Goal: Check status: Check status

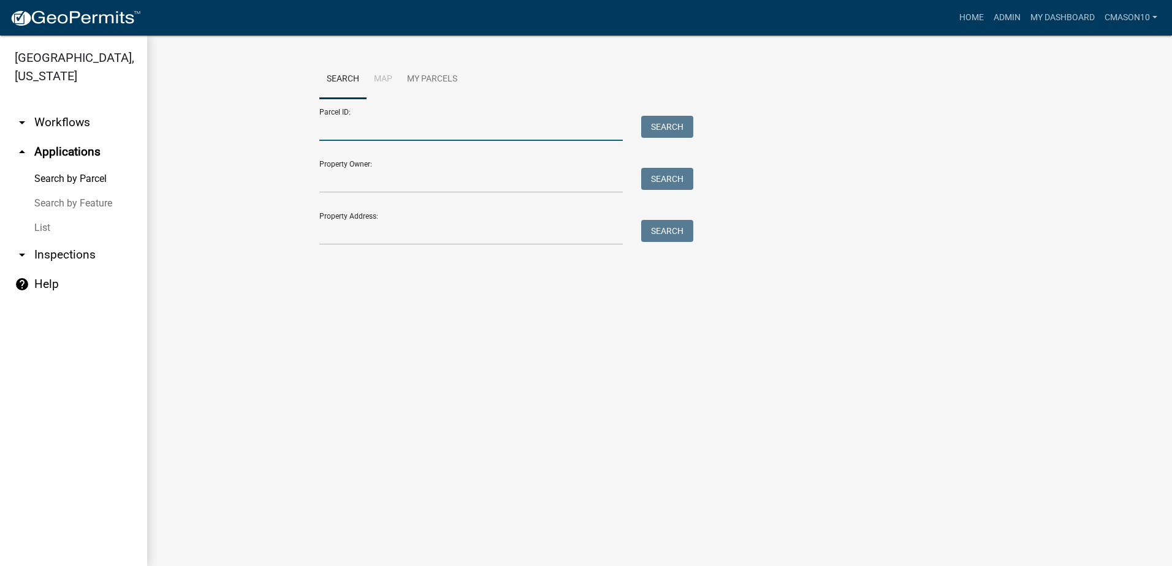
click at [378, 133] on input "Parcel ID:" at bounding box center [470, 128] width 303 height 25
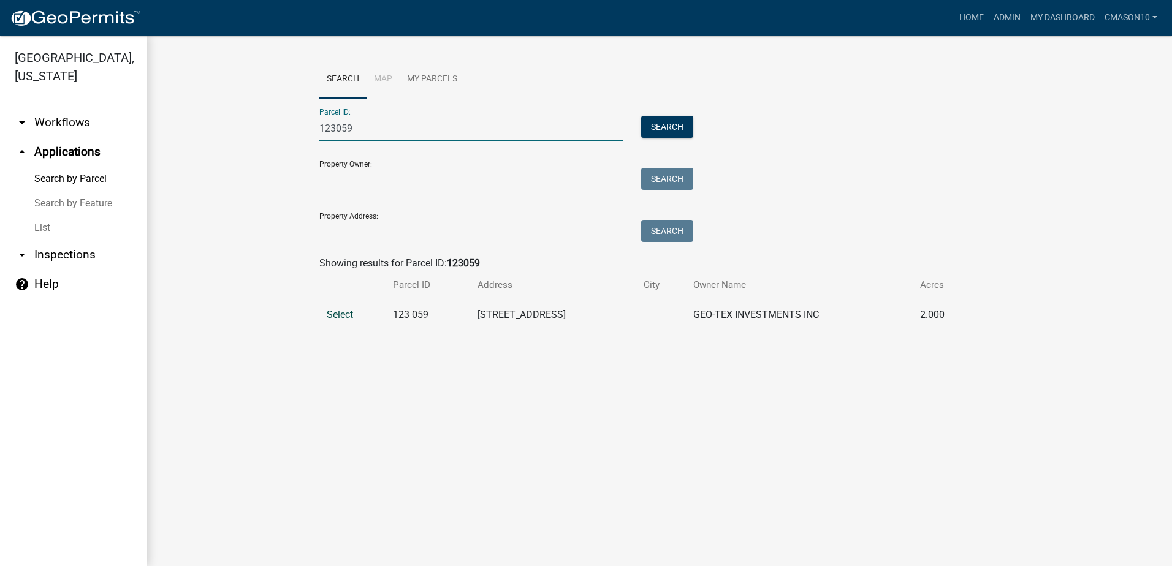
type input "123059"
click at [344, 313] on span "Select" at bounding box center [340, 315] width 26 height 12
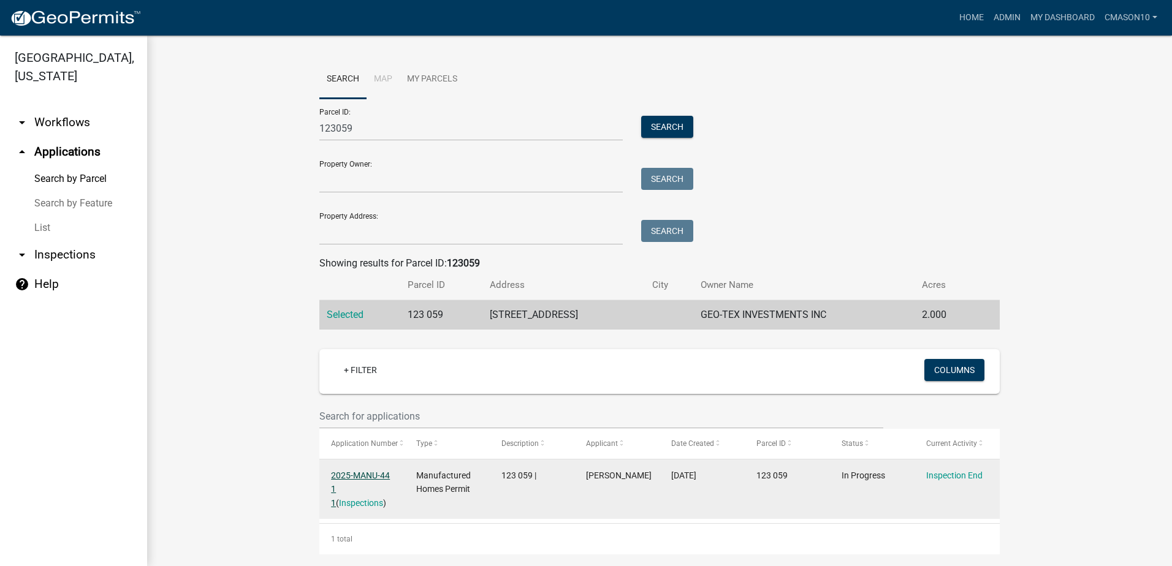
click at [358, 472] on link "2025-MANU-44 1 1" at bounding box center [360, 490] width 59 height 38
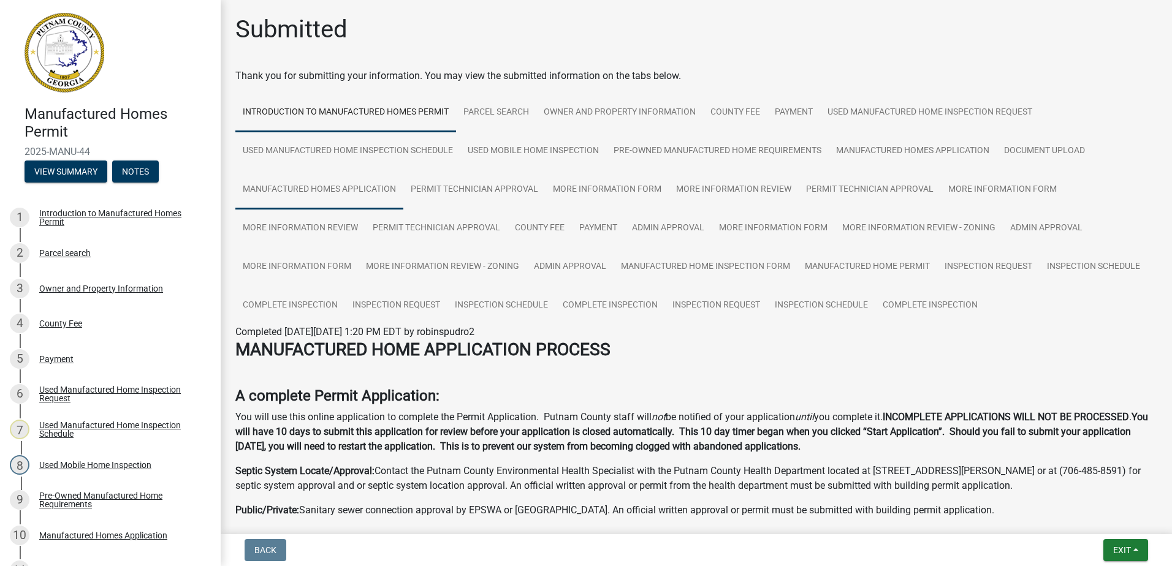
click at [340, 191] on link "Manufactured Homes Application" at bounding box center [319, 189] width 168 height 39
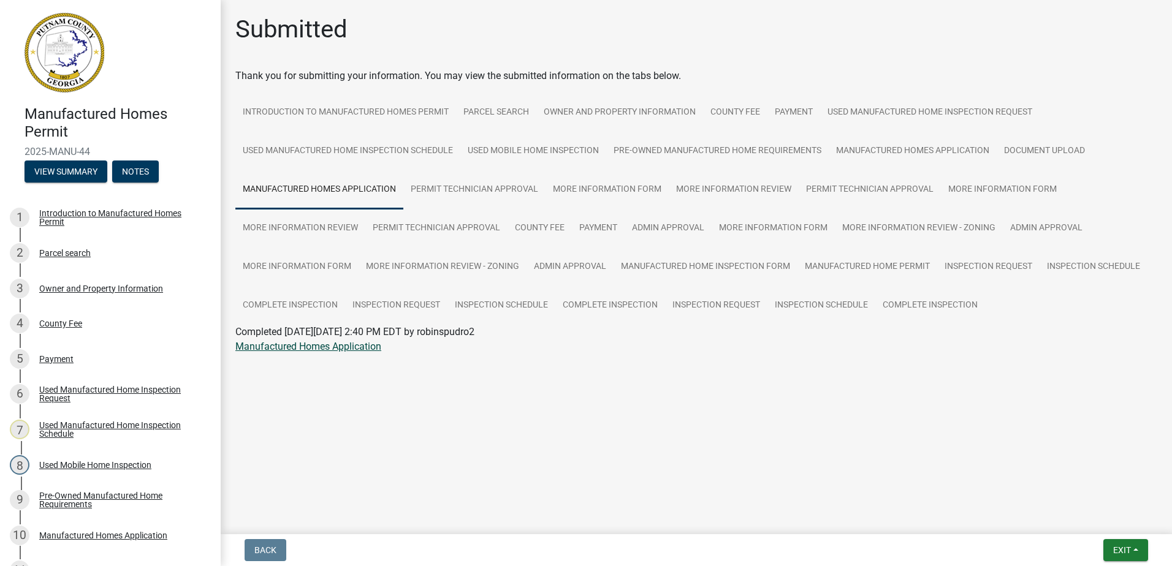
click at [286, 351] on link "Manufactured Homes Application" at bounding box center [308, 347] width 146 height 12
